Goal: Entertainment & Leisure: Browse casually

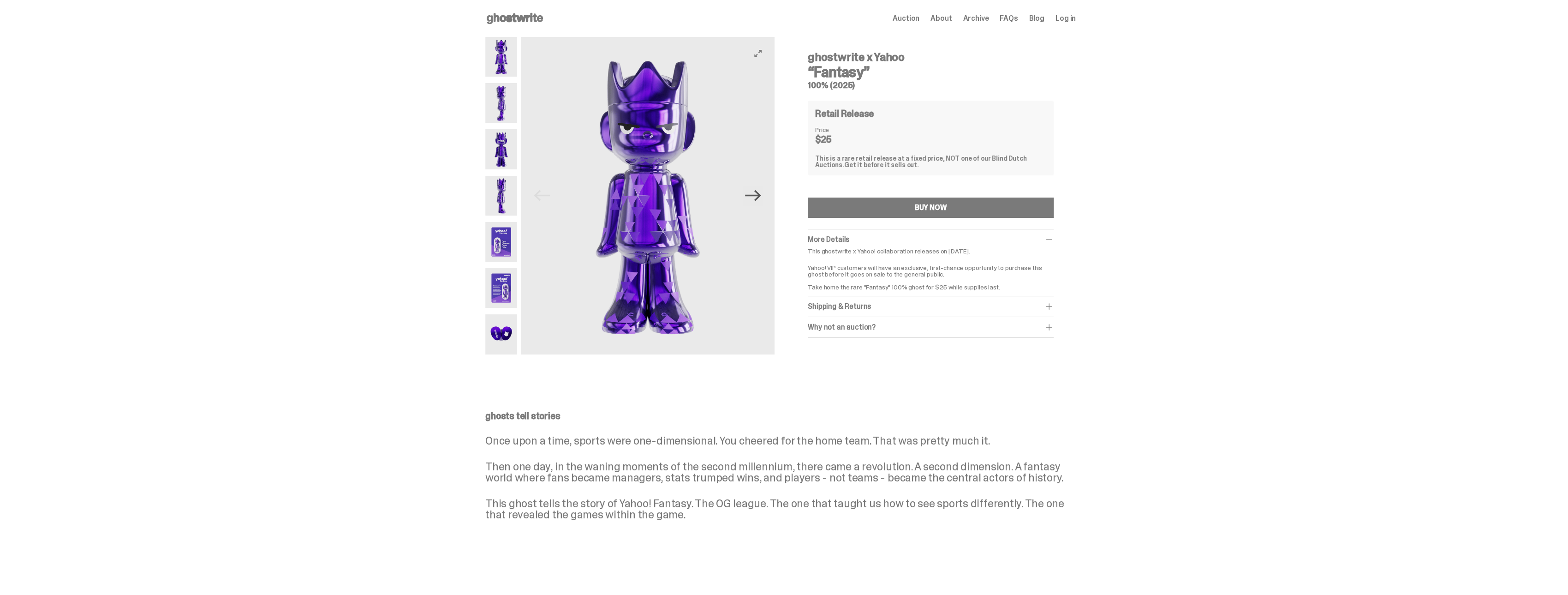
click at [759, 196] on icon "Next" at bounding box center [753, 196] width 16 height 11
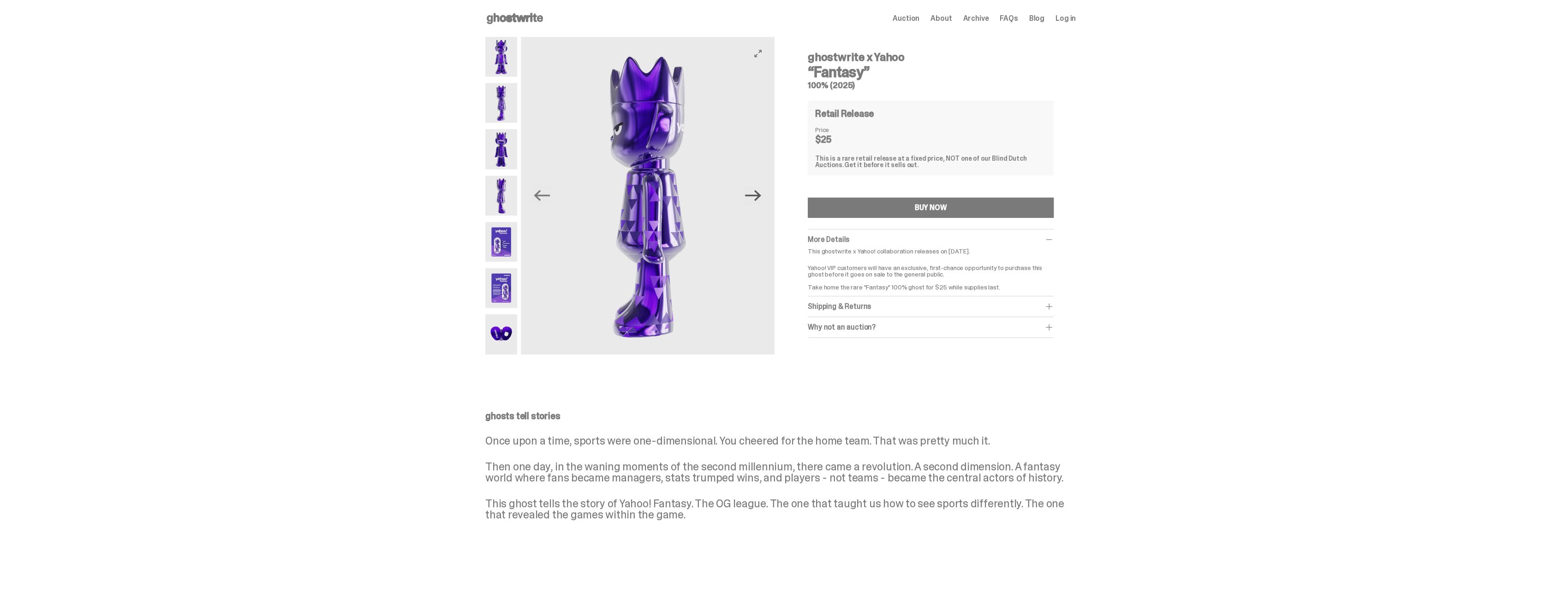
click at [759, 196] on icon "Next" at bounding box center [753, 196] width 16 height 11
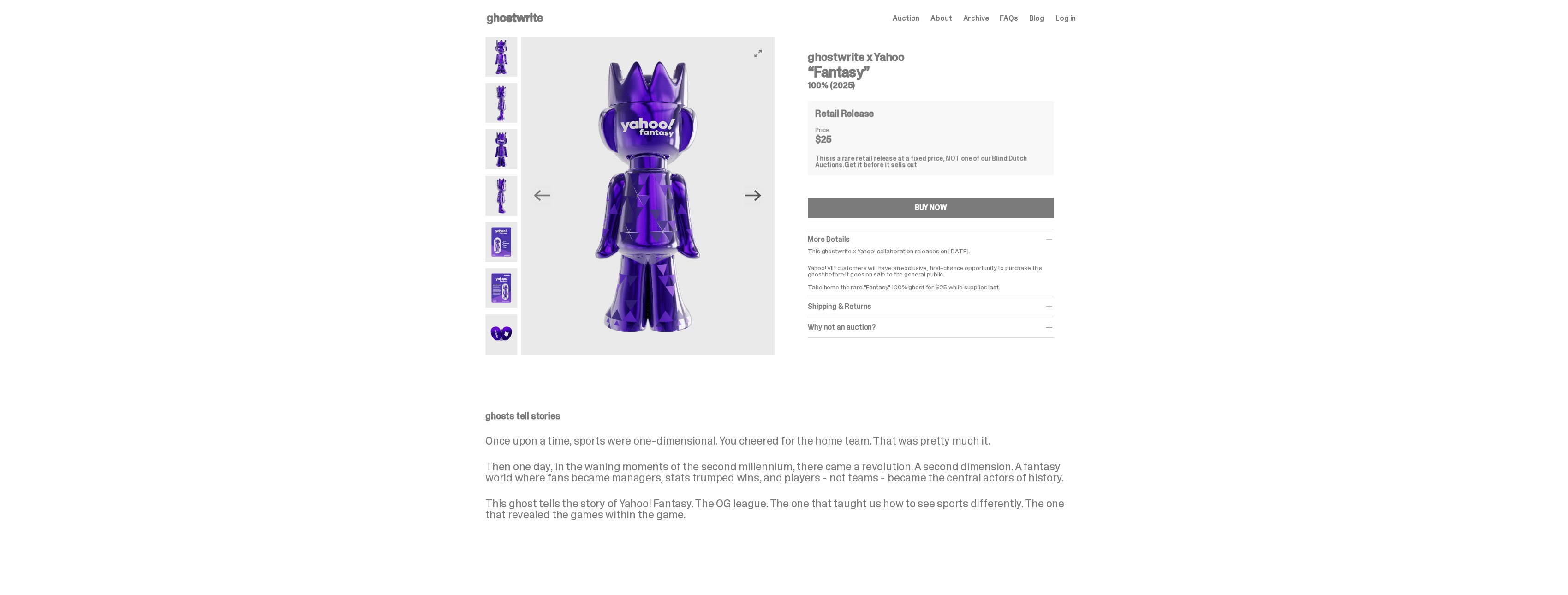
click at [759, 196] on icon "Next" at bounding box center [753, 196] width 16 height 11
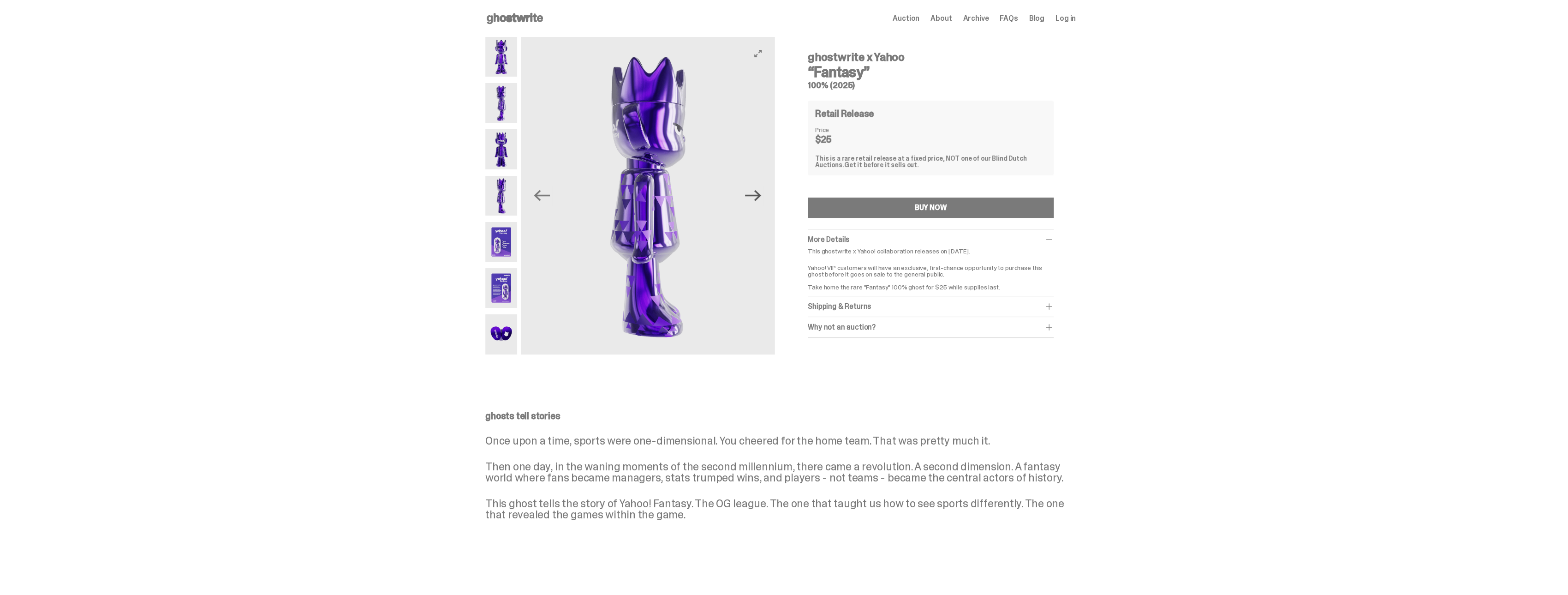
click at [759, 196] on icon "Next" at bounding box center [753, 196] width 16 height 11
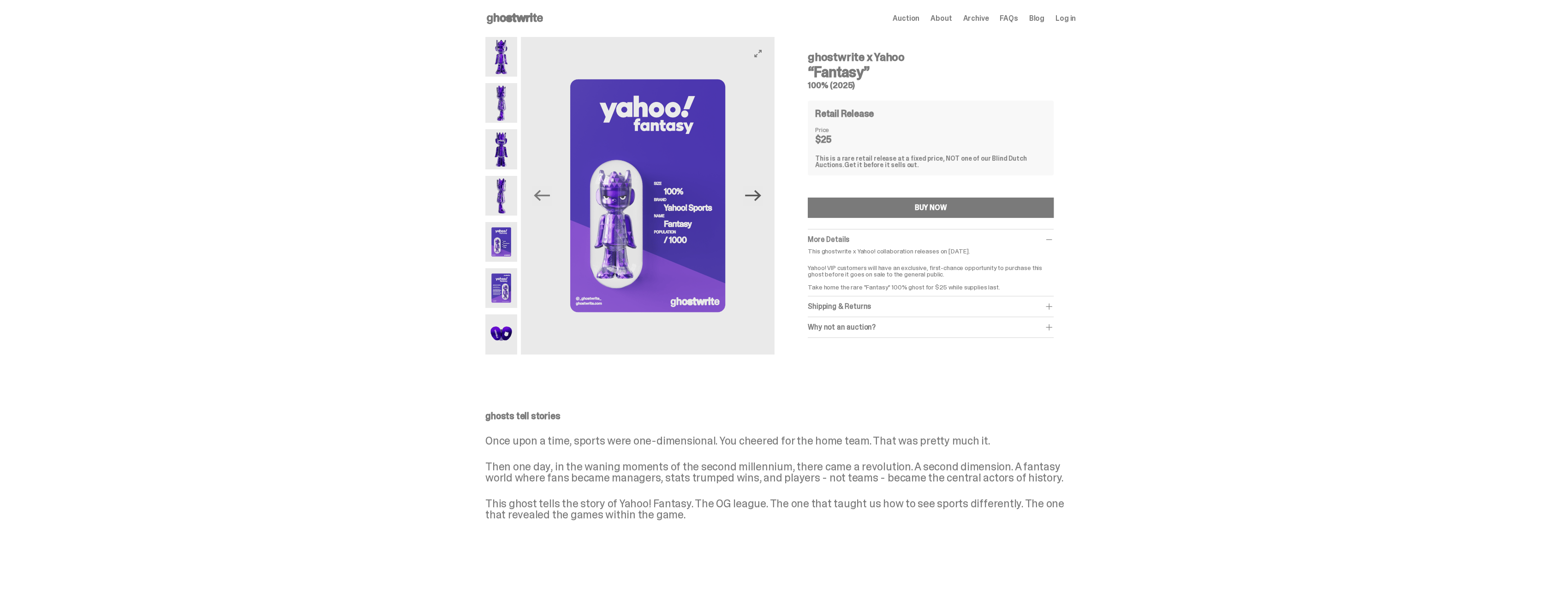
click at [761, 196] on icon "Next" at bounding box center [753, 196] width 16 height 11
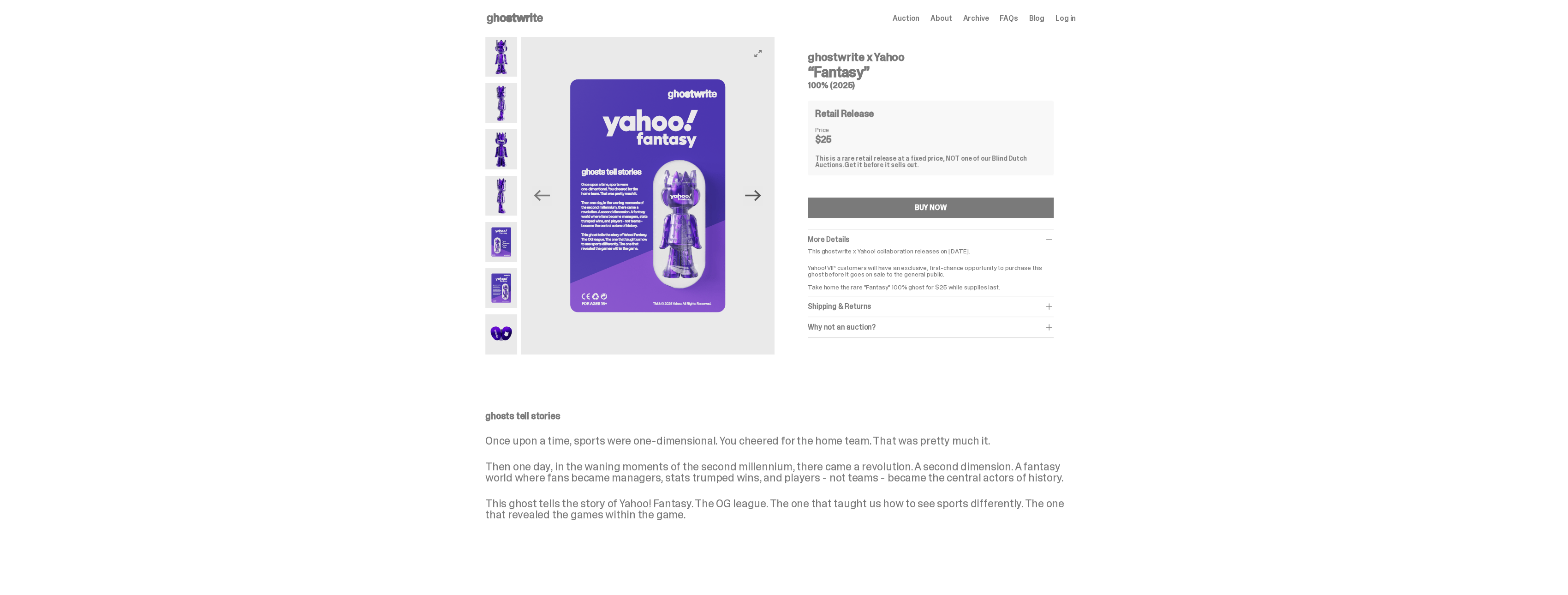
click at [761, 196] on icon "Next" at bounding box center [753, 196] width 16 height 11
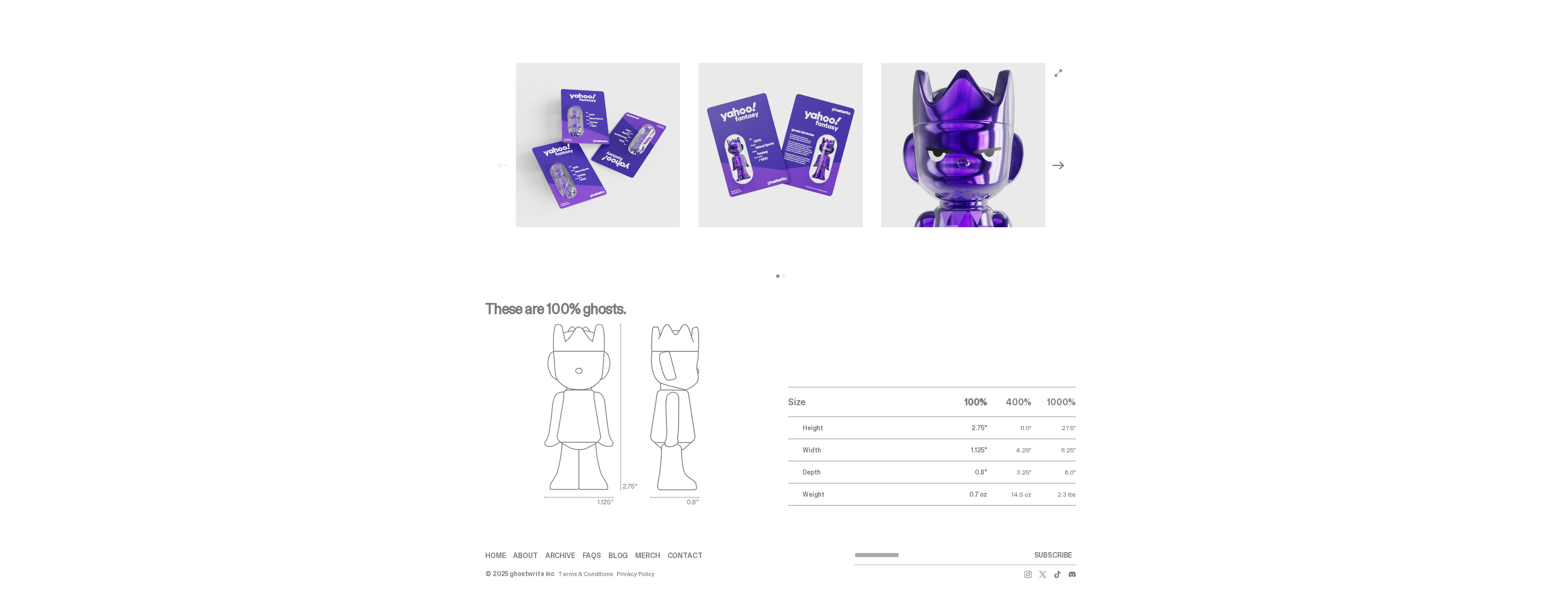
scroll to position [918, 0]
